Goal: Complete application form

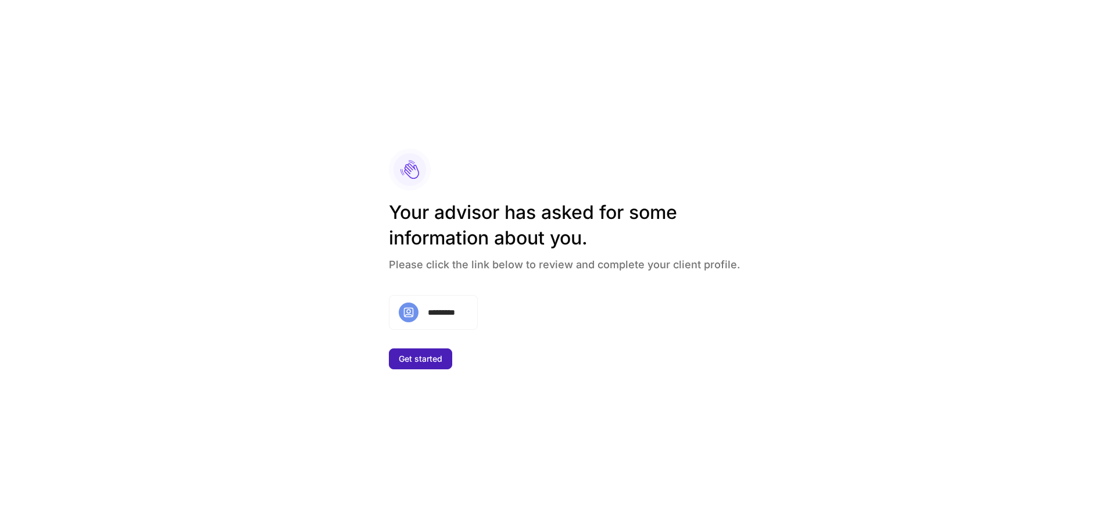
click at [423, 364] on button "Get started" at bounding box center [420, 359] width 63 height 21
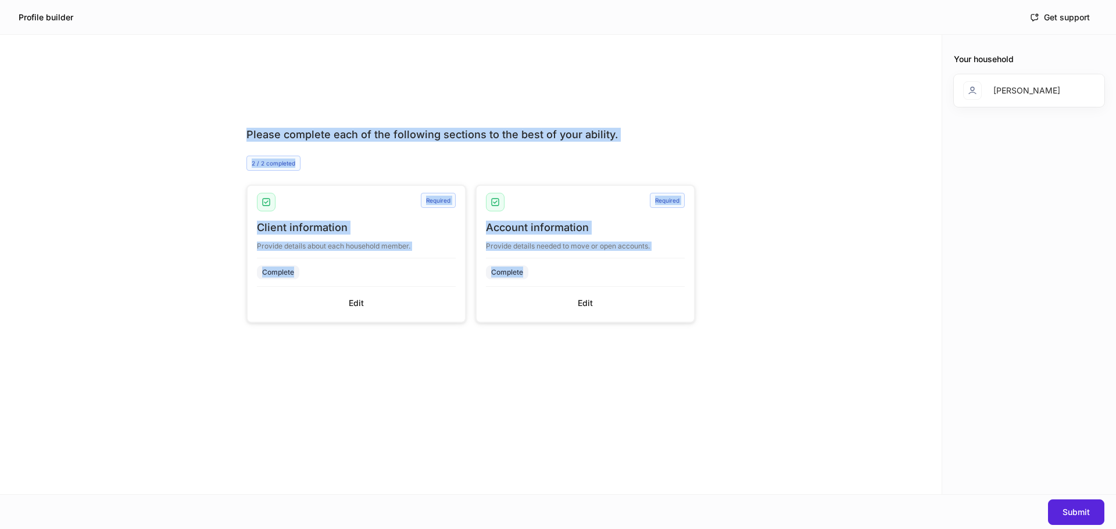
drag, startPoint x: 814, startPoint y: 375, endPoint x: 203, endPoint y: 108, distance: 667.5
click at [203, 108] on div "Please complete each of the following sections to the best of your ability. 2 /…" at bounding box center [470, 287] width 941 height 413
drag, startPoint x: 759, startPoint y: 322, endPoint x: 213, endPoint y: 66, distance: 603.4
click at [213, 66] on div "Please complete each of the following sections to the best of your ability. 2 /…" at bounding box center [470, 265] width 941 height 460
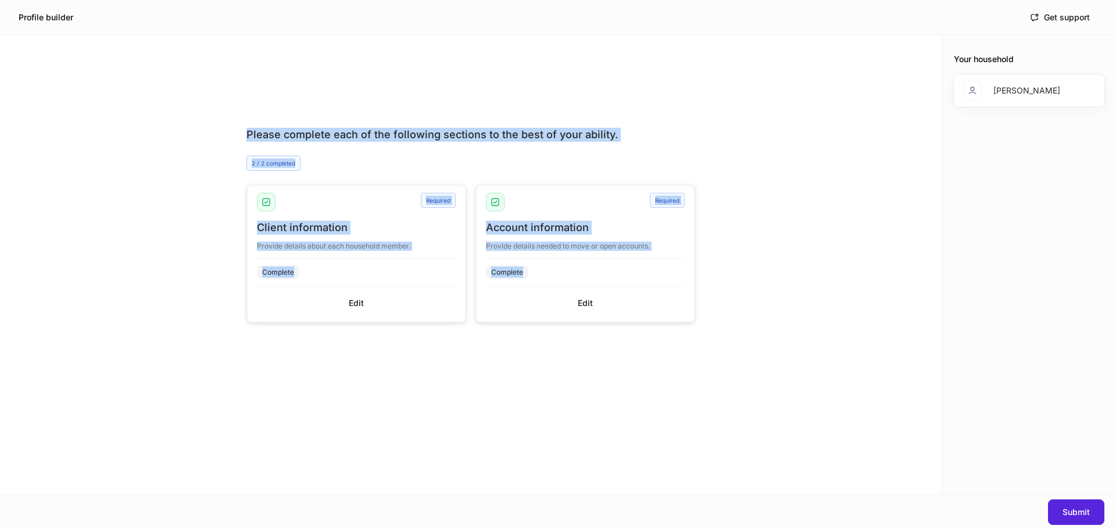
click at [213, 66] on div "Please complete each of the following sections to the best of your ability. 2 /…" at bounding box center [470, 265] width 941 height 460
drag, startPoint x: 203, startPoint y: 78, endPoint x: 799, endPoint y: 395, distance: 674.7
click at [799, 395] on div "Please complete each of the following sections to the best of your ability. 2 /…" at bounding box center [470, 265] width 941 height 460
click at [799, 395] on div "Please complete each of the following sections to the best of your ability. 2 /…" at bounding box center [470, 287] width 941 height 413
drag, startPoint x: 799, startPoint y: 395, endPoint x: 204, endPoint y: 102, distance: 663.0
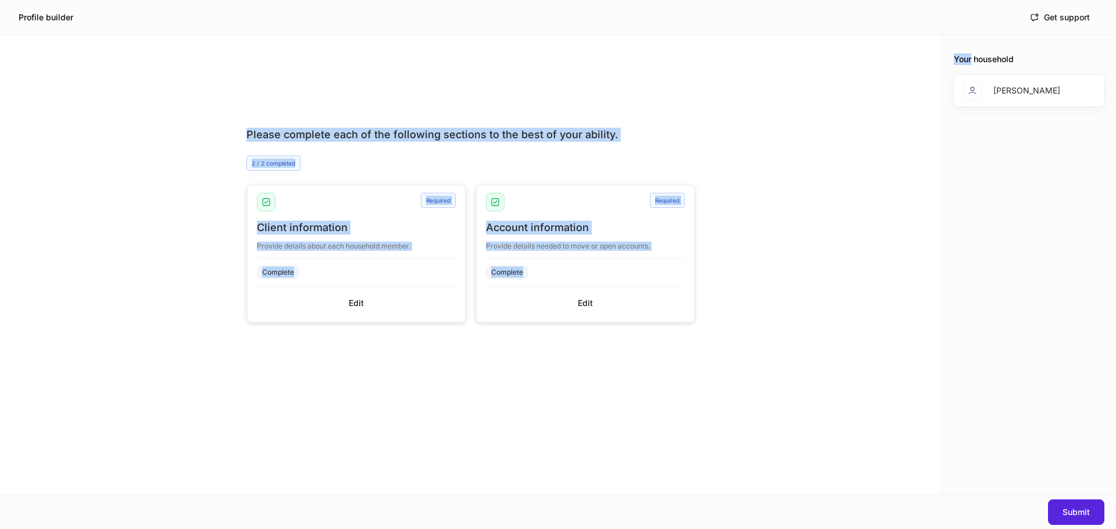
click at [204, 102] on div "Please complete each of the following sections to the best of your ability. 2 /…" at bounding box center [470, 287] width 941 height 413
click at [203, 102] on div "Please complete each of the following sections to the best of your ability. 2 /…" at bounding box center [470, 287] width 941 height 413
drag, startPoint x: 203, startPoint y: 102, endPoint x: 752, endPoint y: 370, distance: 610.3
click at [751, 371] on div "Please complete each of the following sections to the best of your ability. 2 /…" at bounding box center [470, 287] width 941 height 413
click at [770, 353] on div "Please complete each of the following sections to the best of your ability. 2 /…" at bounding box center [470, 287] width 941 height 413
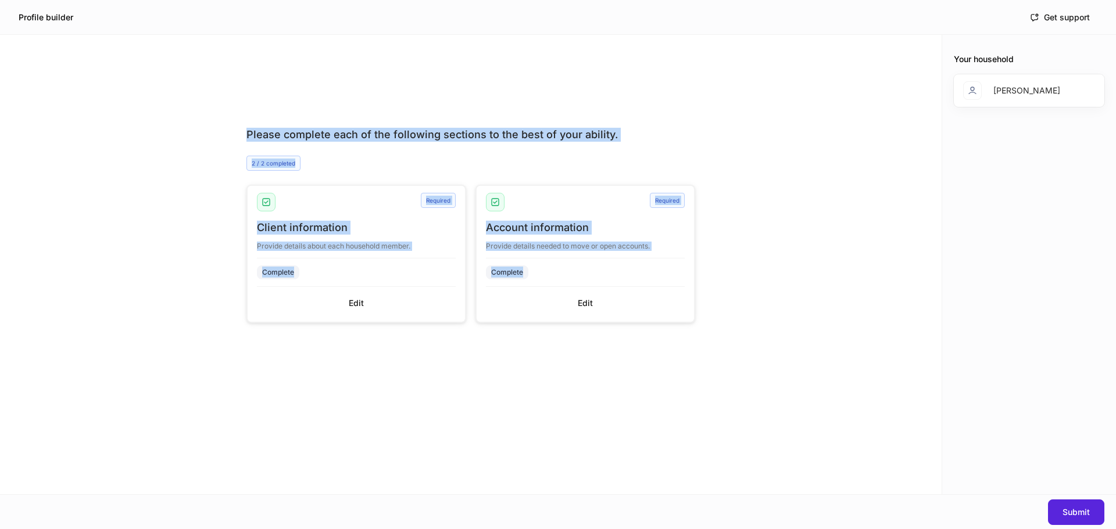
drag, startPoint x: 785, startPoint y: 350, endPoint x: 226, endPoint y: 118, distance: 604.7
click at [226, 118] on div "Please complete each of the following sections to the best of your ability. 2 /…" at bounding box center [470, 287] width 941 height 413
click at [226, 118] on div "Please complete each of the following sections to the best of your ability. 2 /…" at bounding box center [470, 287] width 523 height 413
drag, startPoint x: 226, startPoint y: 118, endPoint x: 615, endPoint y: 309, distance: 433.8
click at [615, 309] on div "Please complete each of the following sections to the best of your ability. 2 /…" at bounding box center [470, 287] width 523 height 413
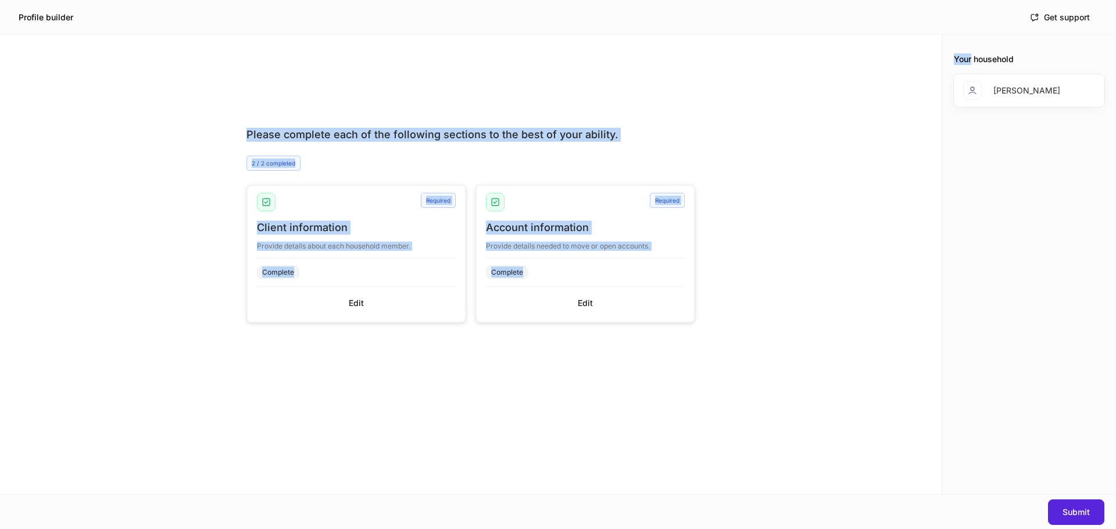
click at [818, 346] on div "Please complete each of the following sections to the best of your ability. 2 /…" at bounding box center [470, 287] width 941 height 413
click at [804, 150] on div "Please complete each of the following sections to the best of your ability. 2 /…" at bounding box center [470, 287] width 941 height 413
drag, startPoint x: 756, startPoint y: 343, endPoint x: 231, endPoint y: 125, distance: 567.9
click at [231, 125] on div "Please complete each of the following sections to the best of your ability. 2 /…" at bounding box center [470, 287] width 941 height 413
click at [364, 85] on div "Please complete each of the following sections to the best of your ability. 2 /…" at bounding box center [470, 287] width 523 height 413
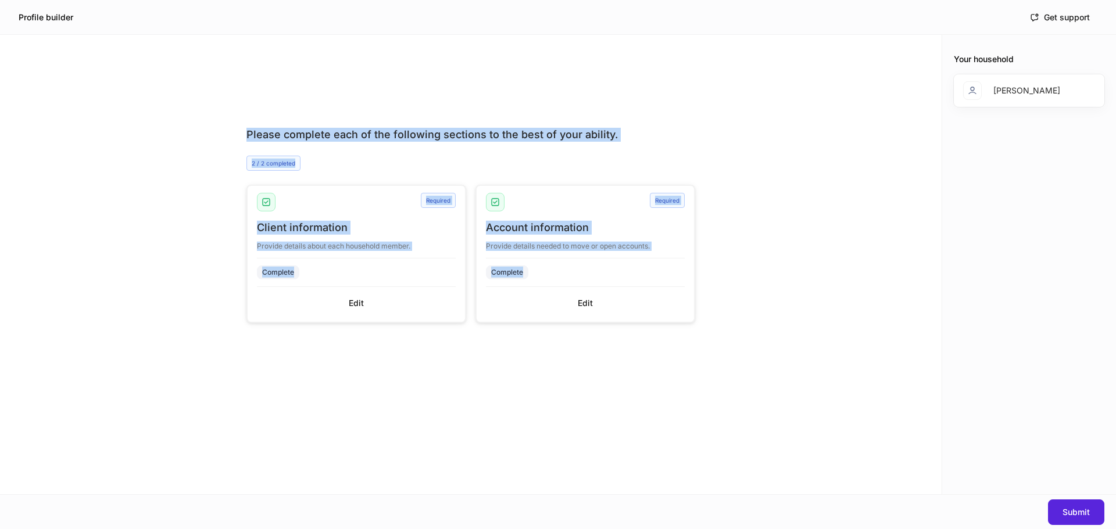
drag, startPoint x: 805, startPoint y: 361, endPoint x: 189, endPoint y: 33, distance: 697.6
click at [189, 33] on div "Profile builder Get support Please complete each of the following sections to t…" at bounding box center [558, 264] width 1116 height 529
click at [189, 33] on div "Profile builder Get support" at bounding box center [558, 17] width 1116 height 34
drag, startPoint x: 203, startPoint y: 66, endPoint x: 704, endPoint y: 406, distance: 604.6
click at [704, 406] on div "Please complete each of the following sections to the best of your ability. 2 /…" at bounding box center [470, 265] width 941 height 460
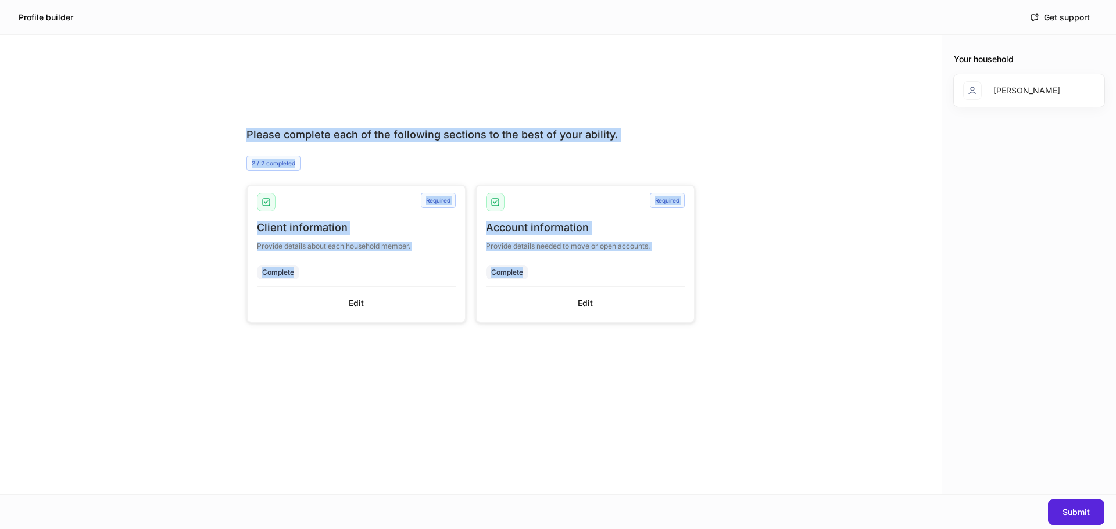
click at [743, 395] on div "Please complete each of the following sections to the best of your ability. 2 /…" at bounding box center [470, 287] width 941 height 413
click at [792, 379] on div "Please complete each of the following sections to the best of your ability. 2 /…" at bounding box center [470, 287] width 941 height 413
